Goal: Check status: Check status

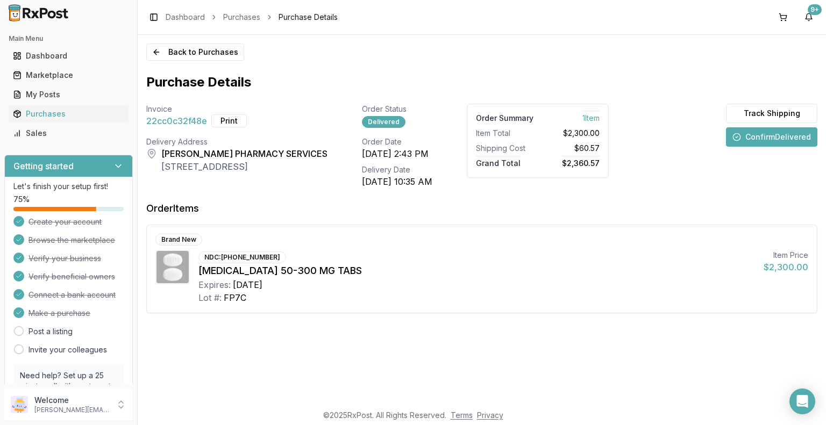
click at [778, 139] on button "Confirm Delivered" at bounding box center [771, 136] width 91 height 19
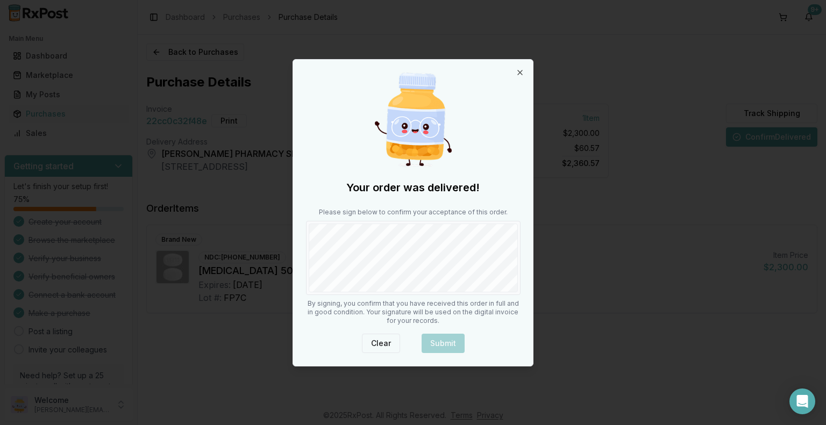
click at [380, 344] on button "Clear" at bounding box center [381, 343] width 38 height 19
click at [384, 345] on button "Clear" at bounding box center [381, 343] width 38 height 19
click at [519, 72] on icon "button" at bounding box center [520, 72] width 4 height 4
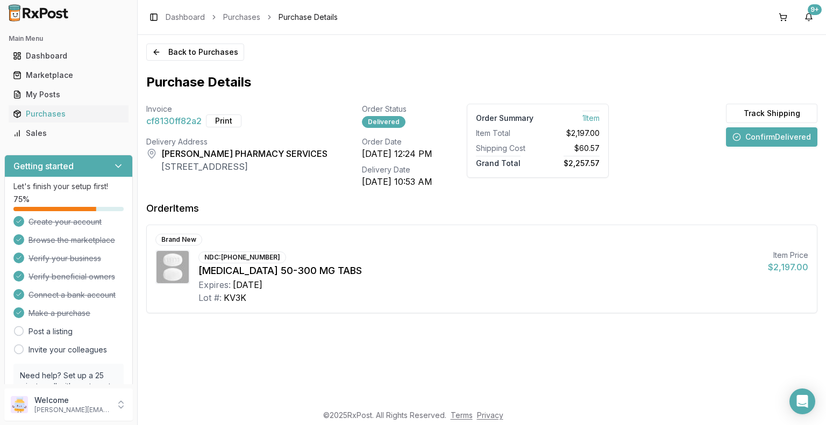
click at [779, 139] on button "Confirm Delivered" at bounding box center [771, 136] width 91 height 19
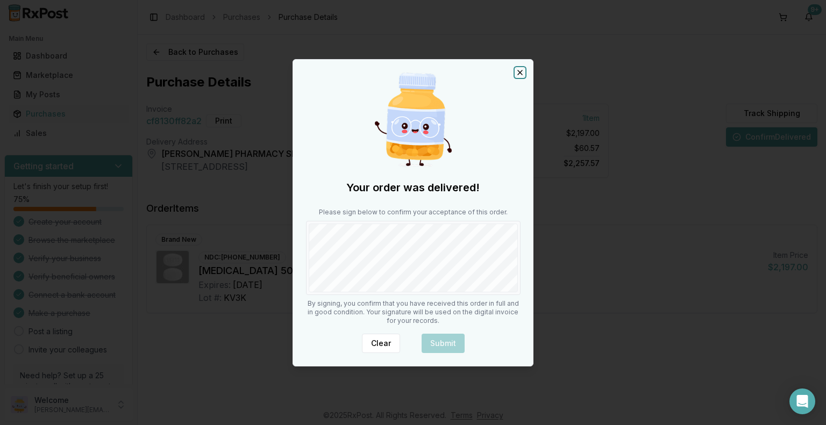
click at [523, 69] on icon "button" at bounding box center [520, 72] width 9 height 9
